Goal: Information Seeking & Learning: Learn about a topic

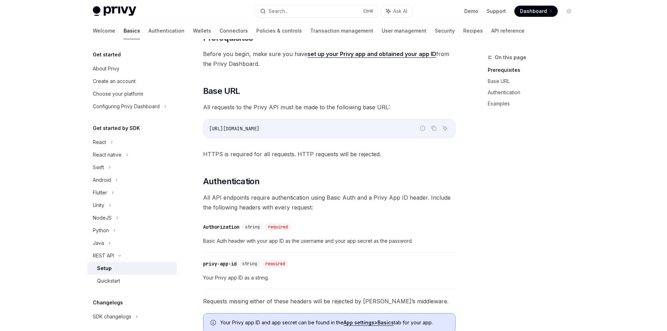
scroll to position [105, 0]
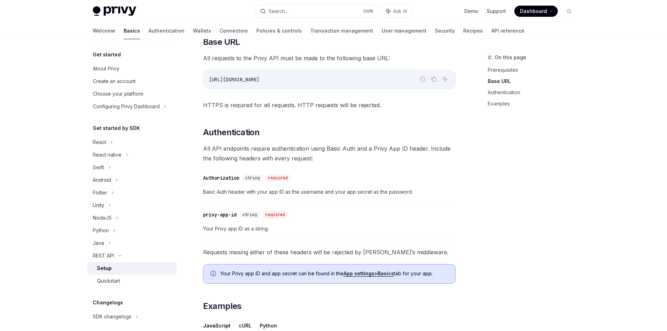
click at [265, 228] on span "Your Privy app ID as a string." at bounding box center [329, 229] width 253 height 8
click at [260, 190] on span "Basic Auth header with your app ID as the username and your app secret as the p…" at bounding box center [329, 192] width 253 height 8
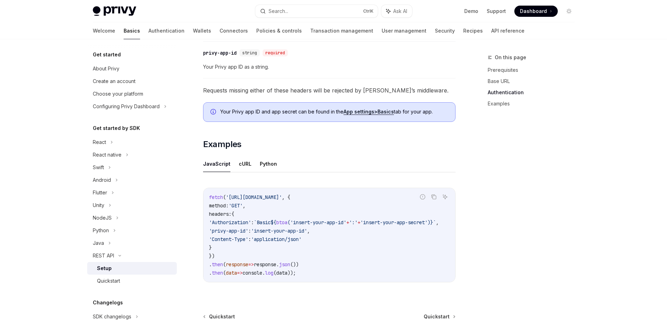
scroll to position [315, 0]
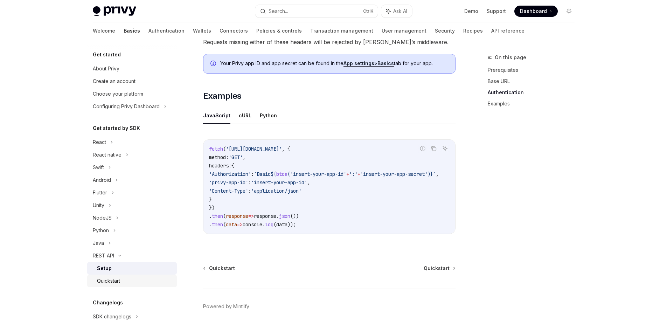
click at [135, 280] on div "Quickstart" at bounding box center [135, 281] width 76 height 8
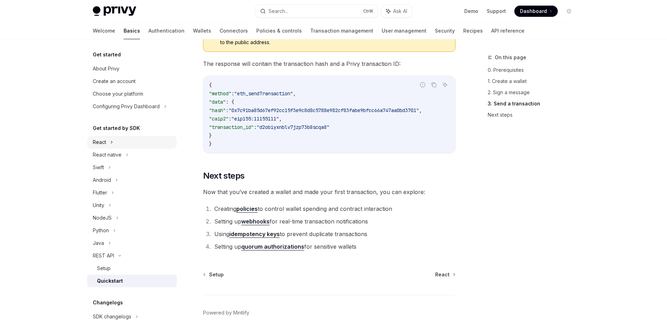
click at [136, 140] on div "React" at bounding box center [132, 142] width 90 height 13
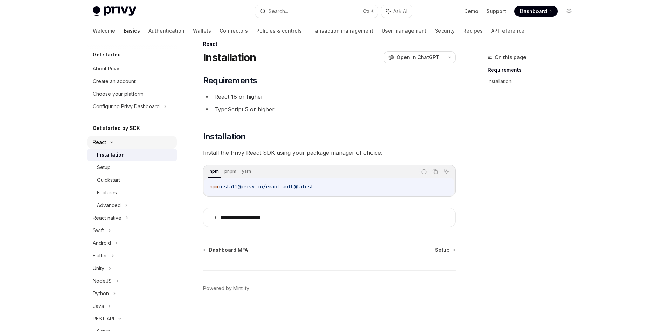
click at [136, 140] on div "React" at bounding box center [132, 142] width 90 height 13
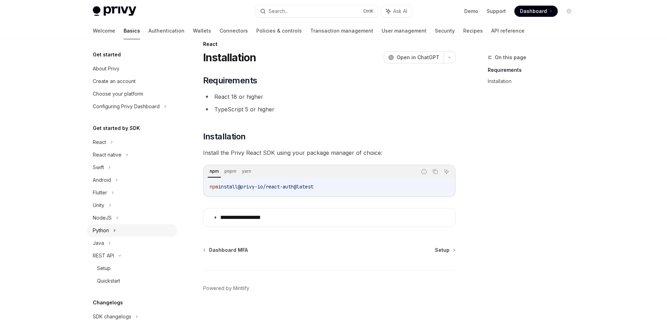
scroll to position [67, 0]
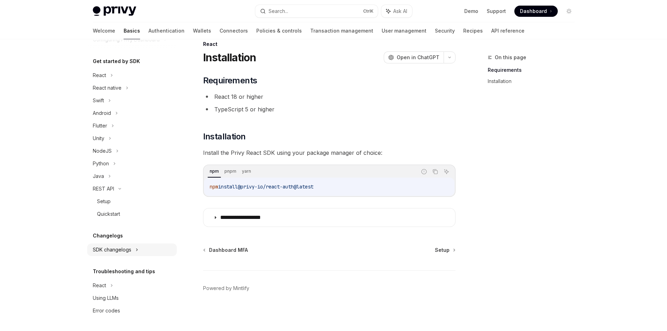
click at [136, 248] on icon at bounding box center [137, 250] width 3 height 8
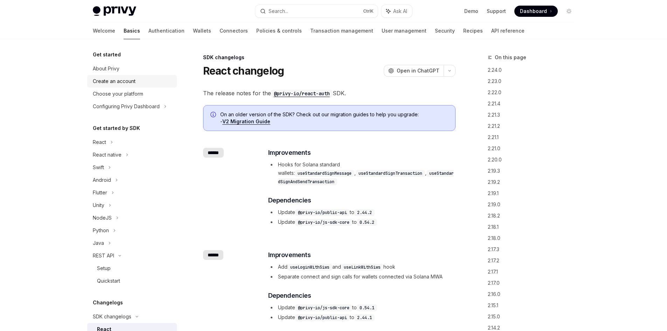
click at [151, 82] on div "Create an account" at bounding box center [133, 81] width 80 height 8
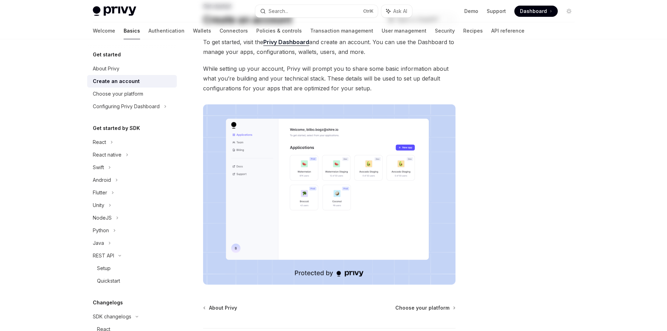
scroll to position [109, 0]
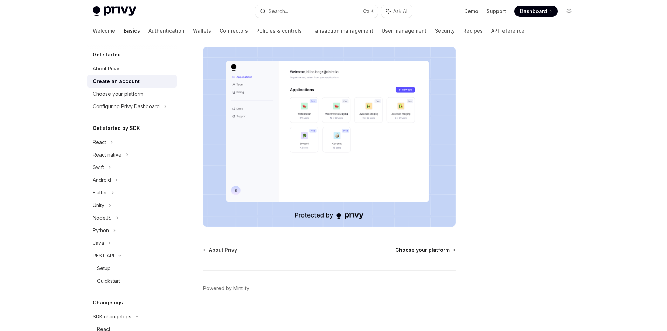
click at [446, 250] on span "Choose your platform" at bounding box center [423, 250] width 54 height 7
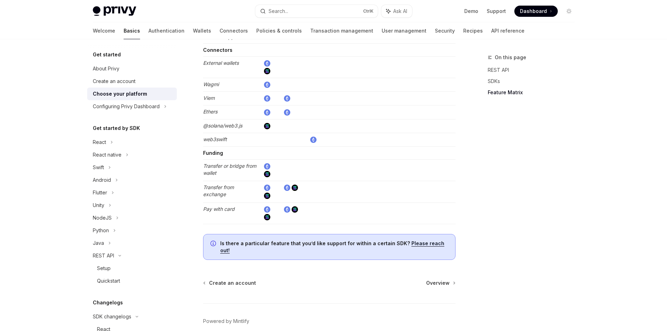
scroll to position [1281, 0]
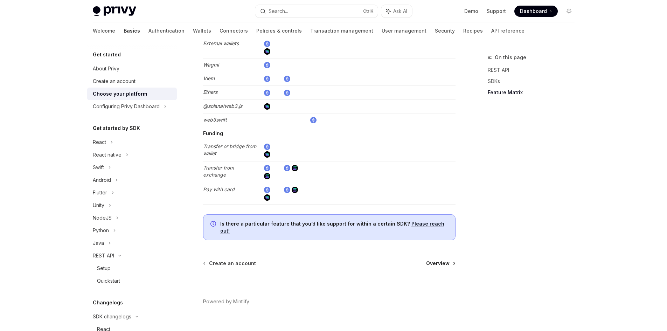
click at [446, 260] on span "Overview" at bounding box center [437, 263] width 23 height 7
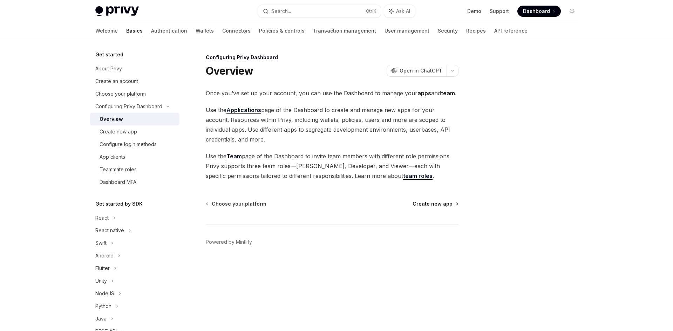
click at [448, 205] on span "Create new app" at bounding box center [432, 203] width 40 height 7
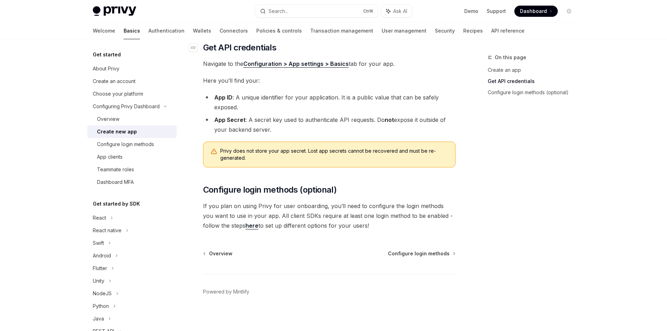
scroll to position [163, 0]
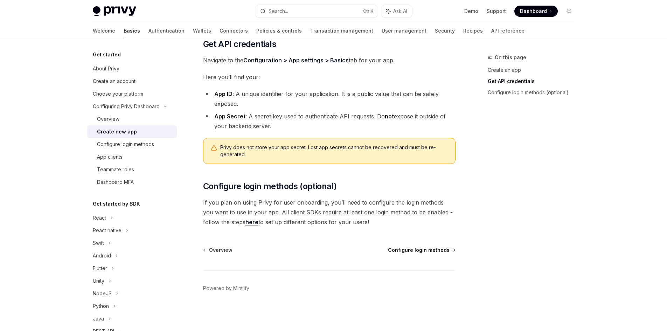
click at [443, 249] on span "Configure login methods" at bounding box center [419, 250] width 62 height 7
type textarea "*"
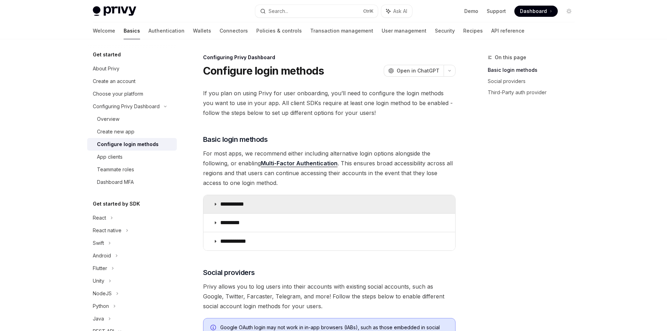
click at [216, 204] on icon at bounding box center [215, 204] width 4 height 4
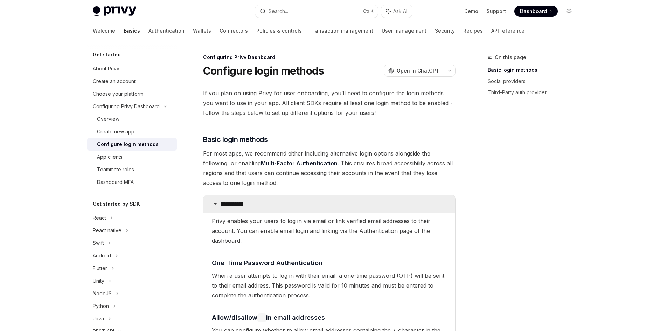
click at [216, 204] on icon at bounding box center [215, 203] width 4 height 4
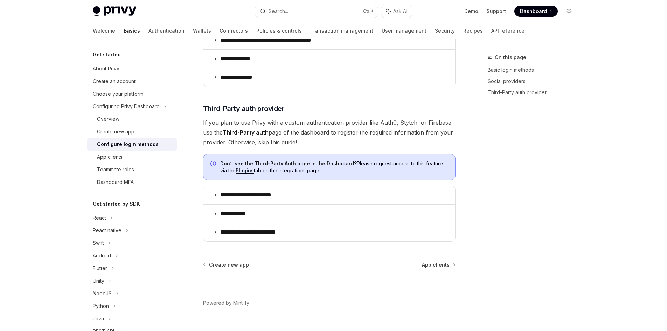
scroll to position [341, 0]
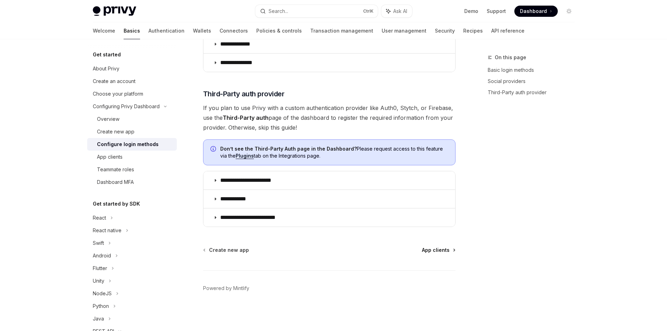
click at [444, 249] on span "App clients" at bounding box center [436, 250] width 28 height 7
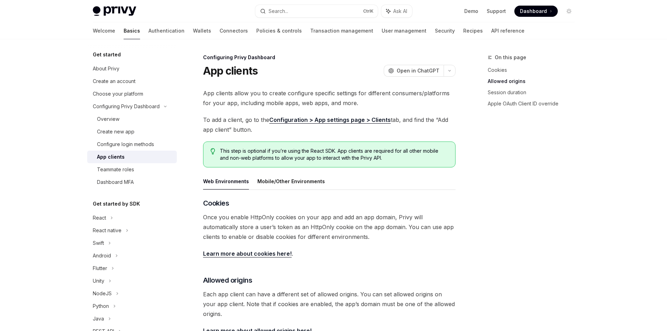
scroll to position [229, 0]
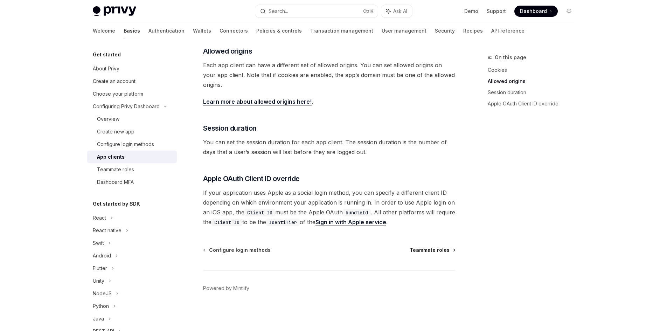
click at [446, 248] on span "Teammate roles" at bounding box center [430, 250] width 40 height 7
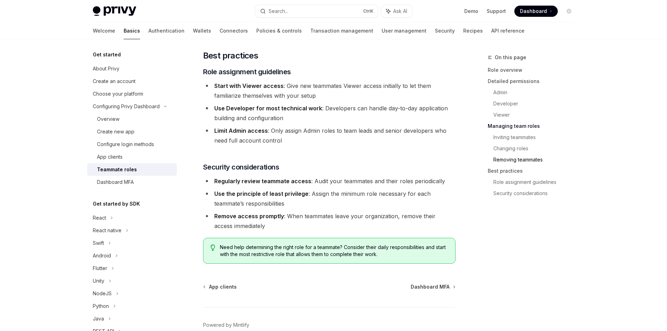
scroll to position [1214, 0]
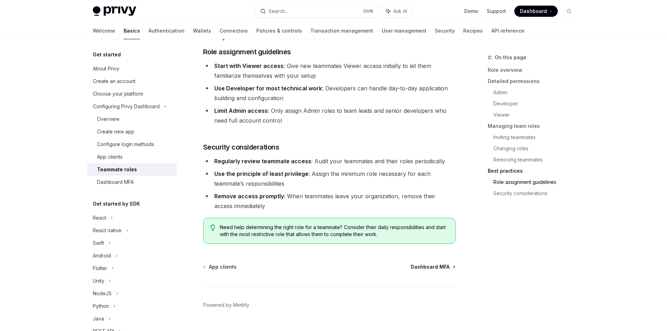
click at [444, 263] on span "Dashboard MFA" at bounding box center [430, 266] width 39 height 7
click at [446, 263] on span "Dashboard MFA" at bounding box center [430, 266] width 39 height 7
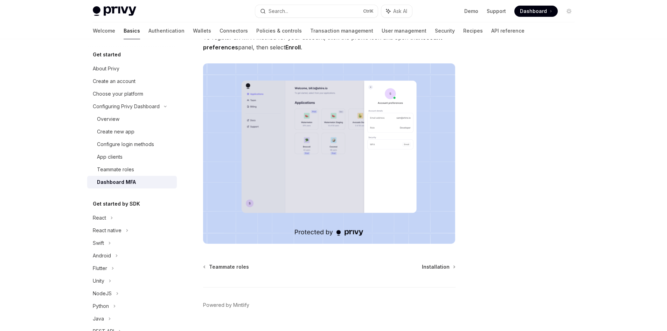
scroll to position [109, 0]
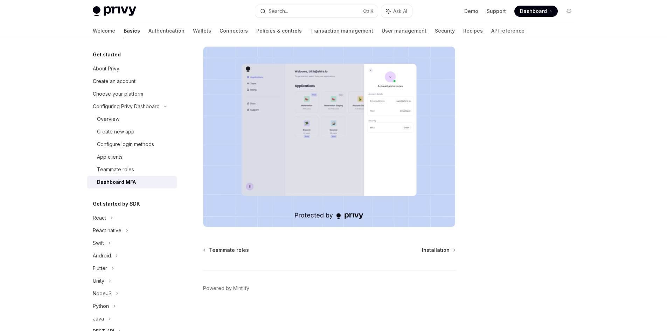
click at [446, 248] on span "Installation" at bounding box center [436, 250] width 28 height 7
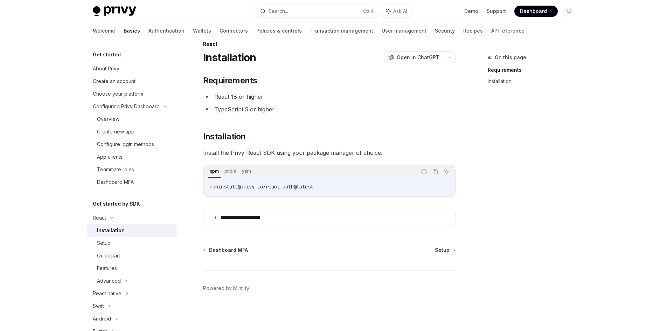
scroll to position [13, 0]
click at [149, 35] on link "Authentication" at bounding box center [167, 30] width 36 height 17
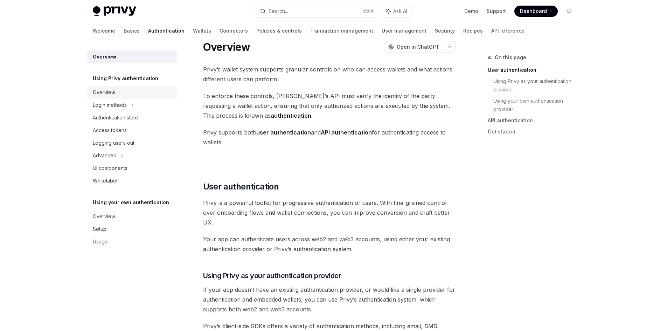
click at [155, 88] on link "Overview" at bounding box center [132, 92] width 90 height 13
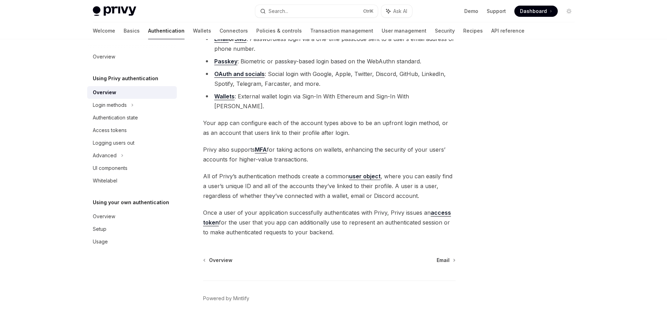
scroll to position [84, 0]
click at [449, 256] on span "Email" at bounding box center [443, 259] width 13 height 7
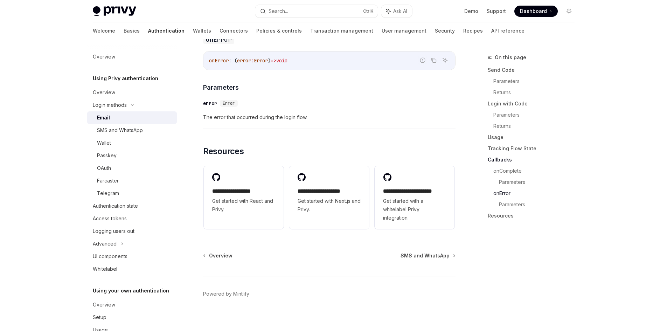
scroll to position [1384, 0]
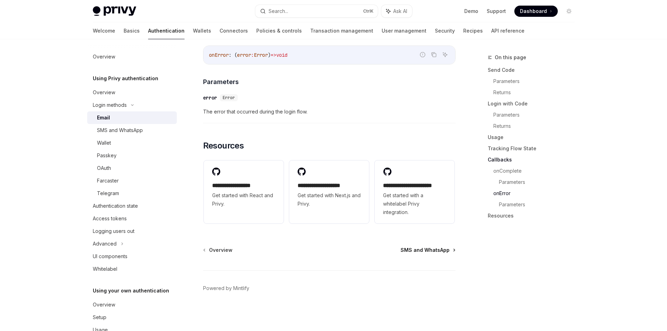
click at [452, 248] on link "SMS and WhatsApp" at bounding box center [428, 250] width 54 height 7
click span "Wallet"
click link "Passkey"
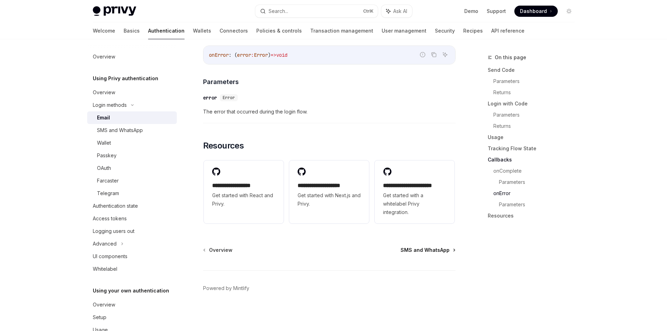
type textarea "*"
